Goal: Transaction & Acquisition: Subscribe to service/newsletter

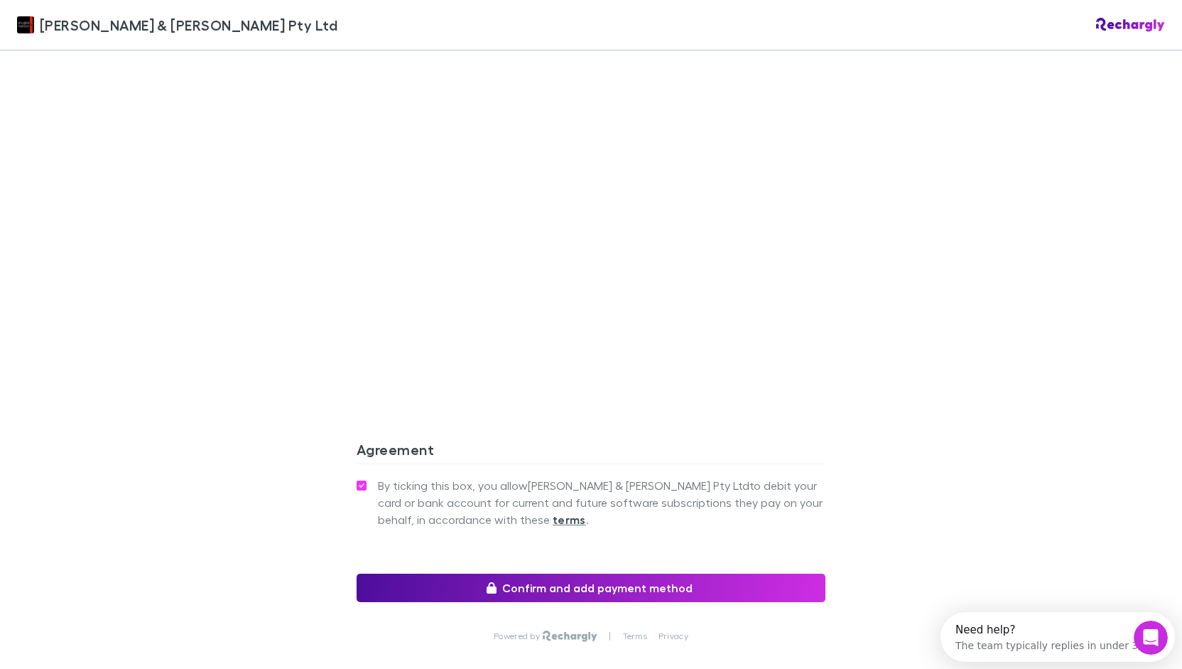
scroll to position [1135, 0]
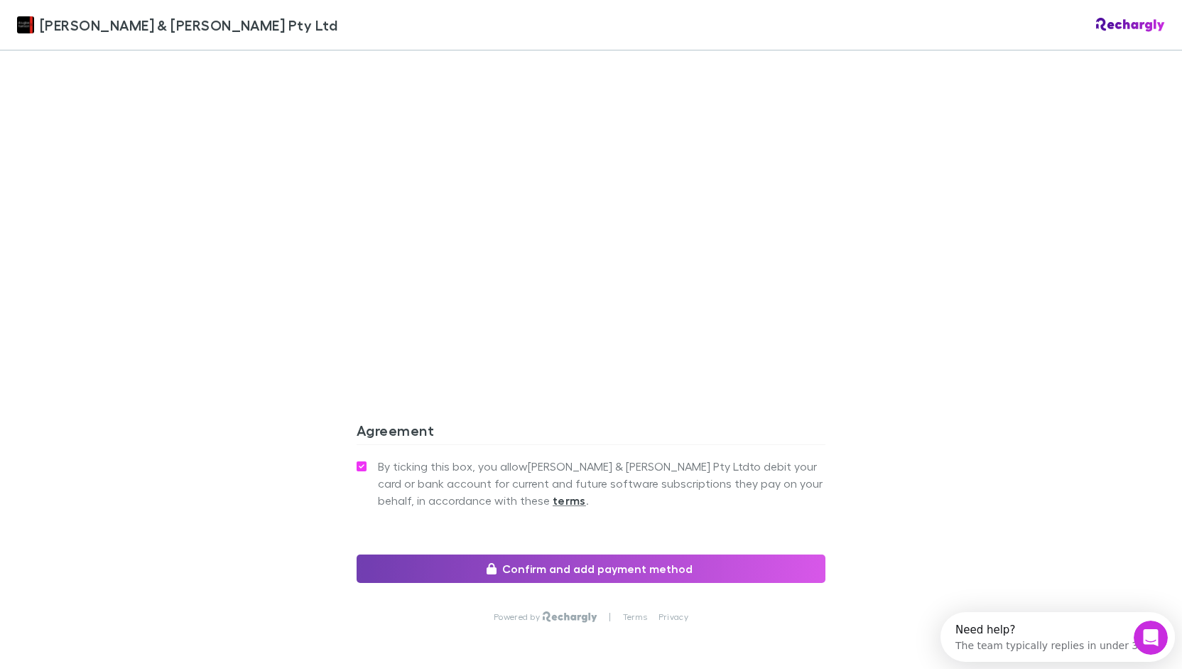
click at [625, 554] on button "Confirm and add payment method" at bounding box center [591, 568] width 469 height 28
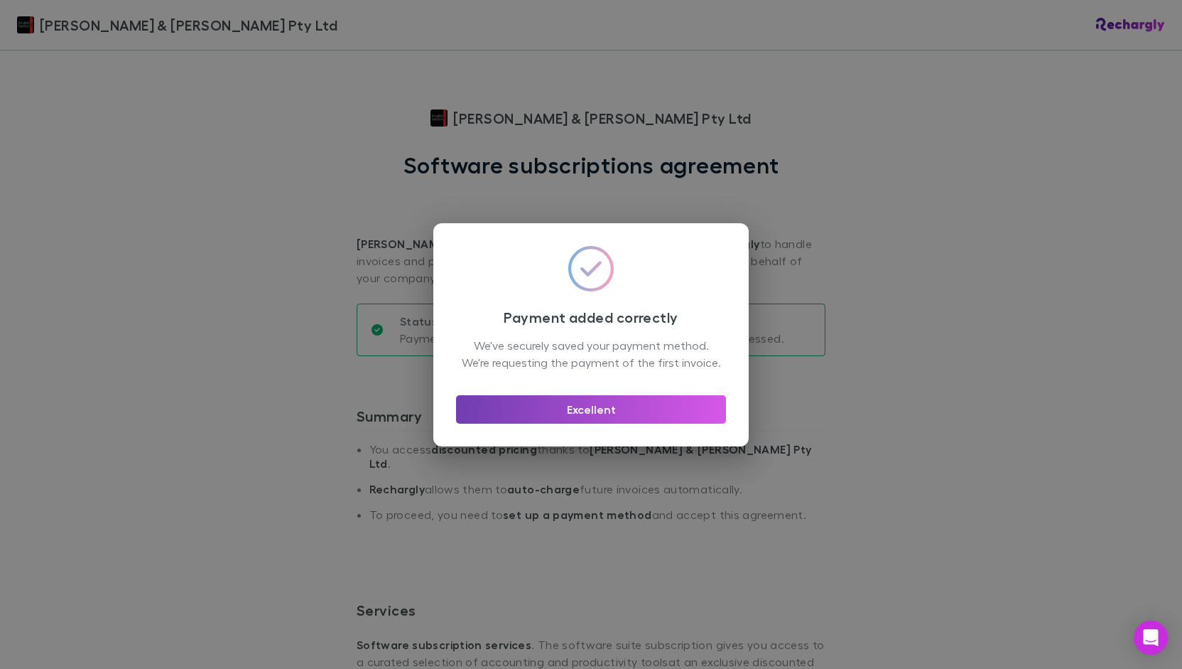
click at [605, 414] on button "Excellent" at bounding box center [591, 409] width 270 height 28
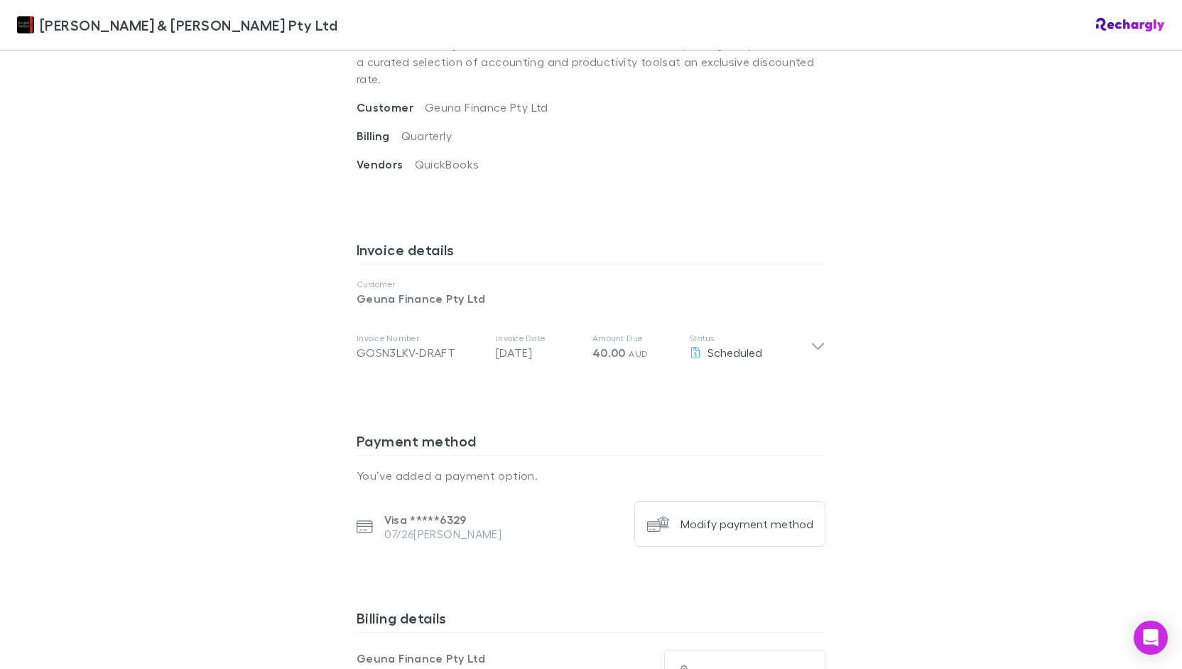
scroll to position [917, 0]
